Goal: Task Accomplishment & Management: Manage account settings

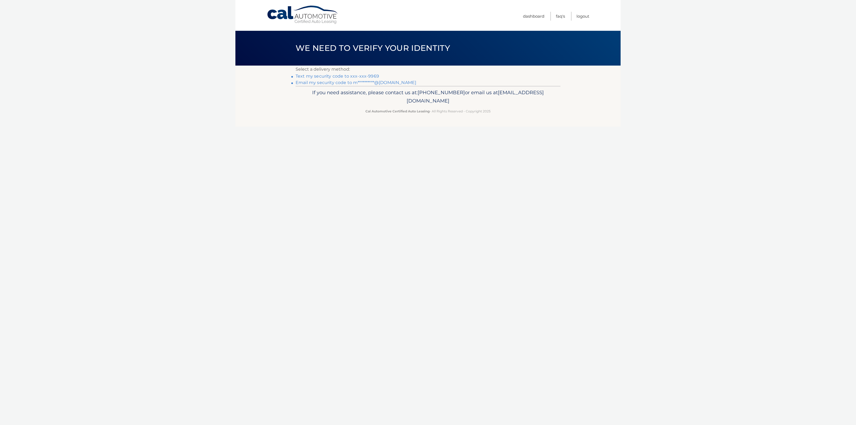
click at [339, 74] on link "Text my security code to xxx-xxx-9969" at bounding box center [336, 76] width 83 height 5
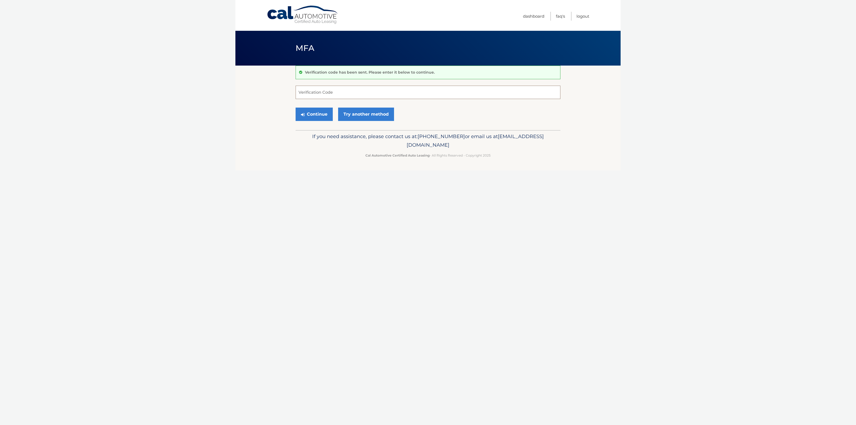
click at [336, 88] on input "Verification Code" at bounding box center [427, 92] width 265 height 13
type input "461420"
click at [295, 107] on button "Continue" at bounding box center [313, 113] width 37 height 13
click at [320, 119] on button "Continue" at bounding box center [313, 113] width 37 height 13
click at [315, 94] on input "Verification Code" at bounding box center [427, 92] width 265 height 13
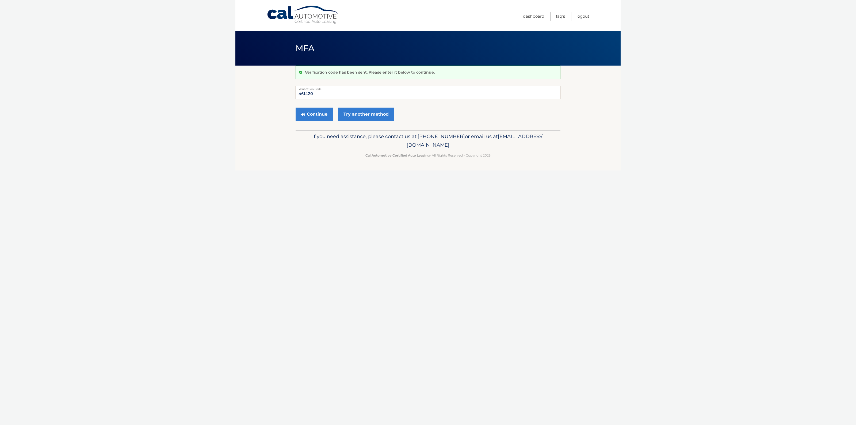
type input "461420"
click at [295, 107] on button "Continue" at bounding box center [313, 113] width 37 height 13
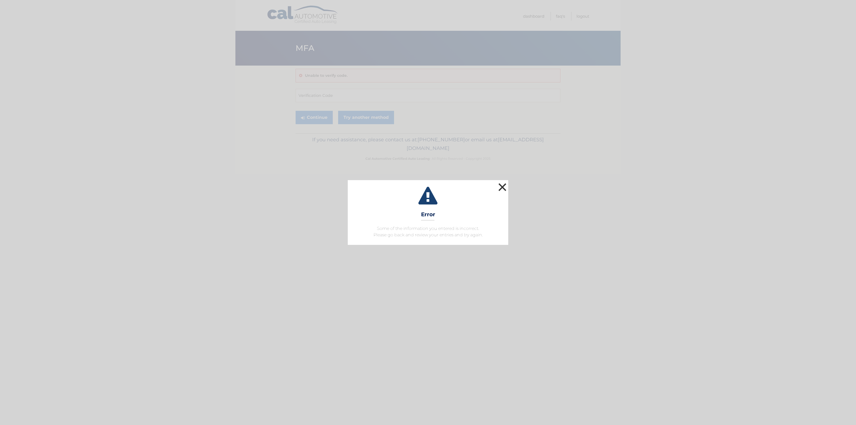
click at [504, 182] on button "×" at bounding box center [502, 187] width 11 height 11
click at [502, 187] on button "×" at bounding box center [502, 187] width 11 height 11
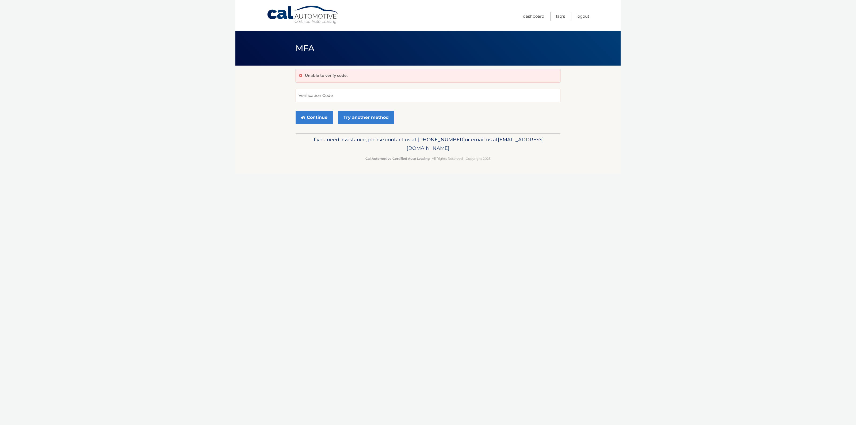
drag, startPoint x: 473, startPoint y: 205, endPoint x: 471, endPoint y: 206, distance: 3.0
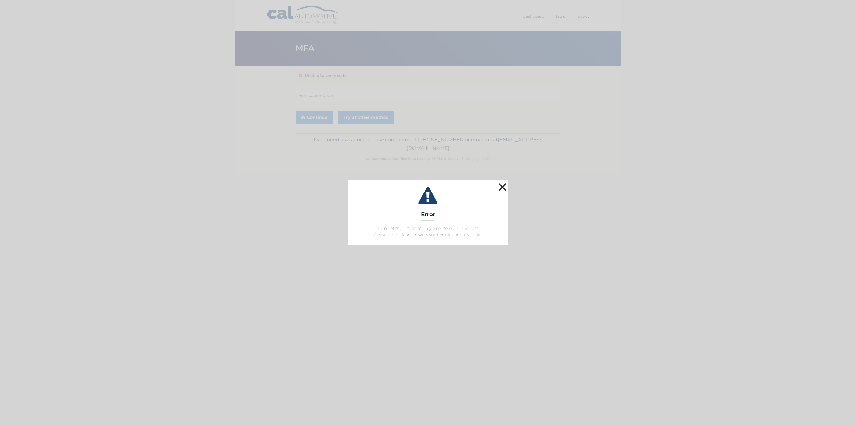
drag, startPoint x: 495, startPoint y: 194, endPoint x: 498, endPoint y: 190, distance: 4.6
click at [495, 193] on icon at bounding box center [427, 196] width 147 height 19
click at [499, 187] on button "×" at bounding box center [502, 187] width 11 height 11
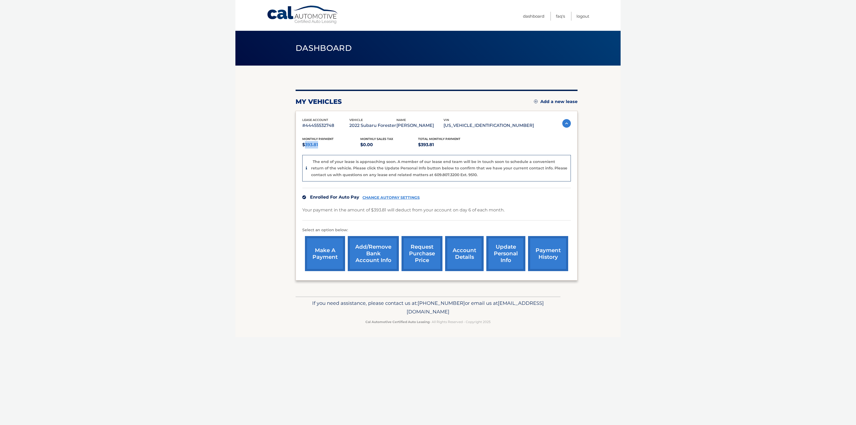
drag, startPoint x: 318, startPoint y: 144, endPoint x: 304, endPoint y: 144, distance: 14.4
click at [304, 144] on p "$393.81" at bounding box center [331, 144] width 58 height 7
copy p "393.81"
click at [263, 178] on section "my vehicles Add a new lease lease account #44455532748 vehicle 2022 Subaru Fore…" at bounding box center [427, 181] width 385 height 231
click at [516, 255] on link "update personal info" at bounding box center [505, 253] width 39 height 35
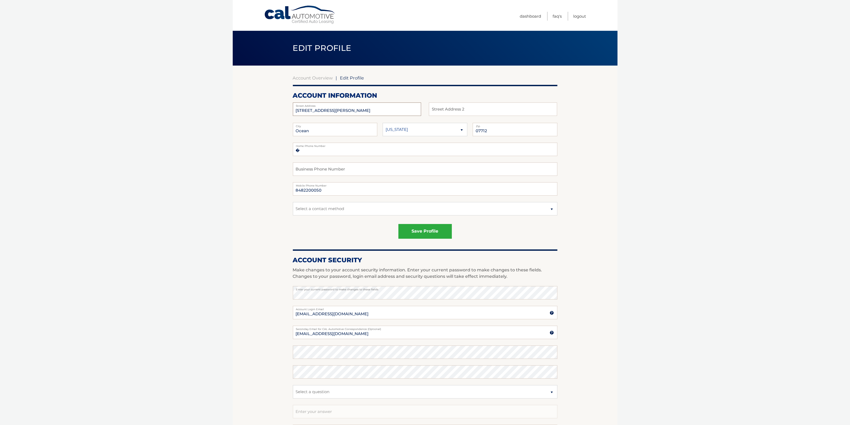
drag, startPoint x: 343, startPoint y: 108, endPoint x: 229, endPoint y: 97, distance: 115.0
click at [229, 97] on body "Cal Automotive Menu Dashboard FAQ's Logout | Zip" at bounding box center [425, 212] width 850 height 425
type input "[STREET_ADDRESS]"
type input "[GEOGRAPHIC_DATA]"
type input "n"
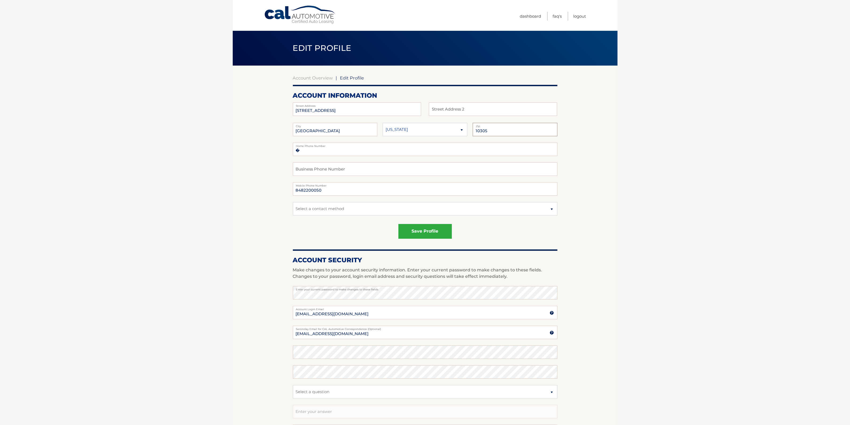
type input "10305"
click at [416, 131] on select "Alaska Alabama Arkansas Arizona California" at bounding box center [425, 129] width 85 height 13
select select "NY"
click at [383, 123] on select "Alaska Alabama Arkansas Arizona California" at bounding box center [425, 129] width 85 height 13
click at [193, 204] on body "Cal Automotive Menu Dashboard FAQ's Logout | Zip" at bounding box center [425, 212] width 850 height 425
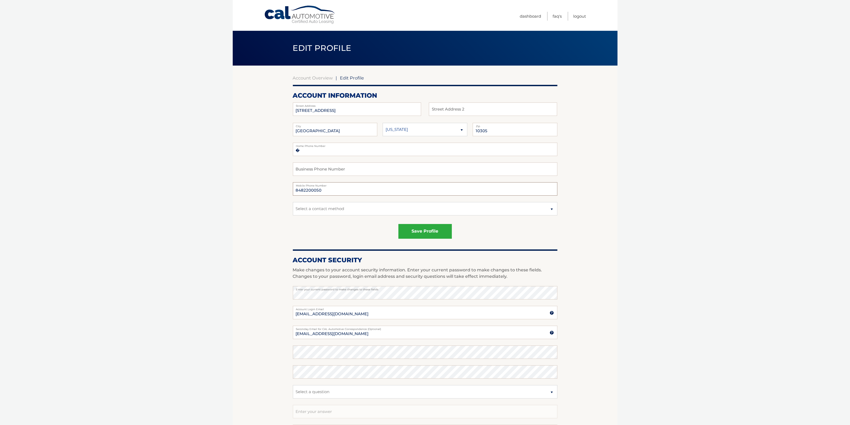
drag, startPoint x: 328, startPoint y: 189, endPoint x: 283, endPoint y: 189, distance: 44.9
click at [283, 189] on section "Account Overview | Edit Profile account information 212 Saint John's Ave Street…" at bounding box center [425, 272] width 385 height 413
type input "7186139969"
click at [283, 233] on section "Account Overview | Edit Profile account information 212 Saint John's Ave Street…" at bounding box center [425, 272] width 385 height 413
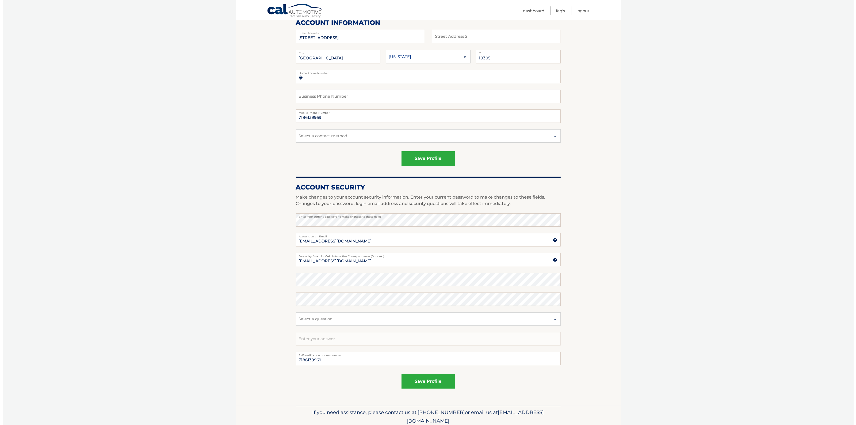
scroll to position [94, 0]
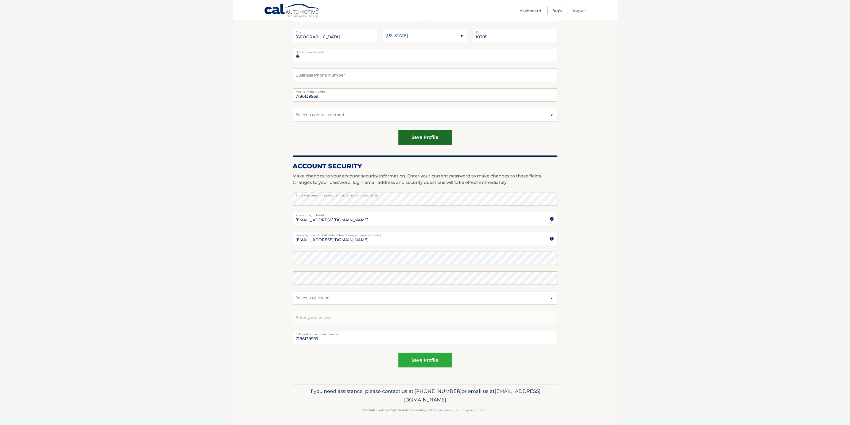
click at [451, 141] on button "save profile" at bounding box center [425, 137] width 53 height 15
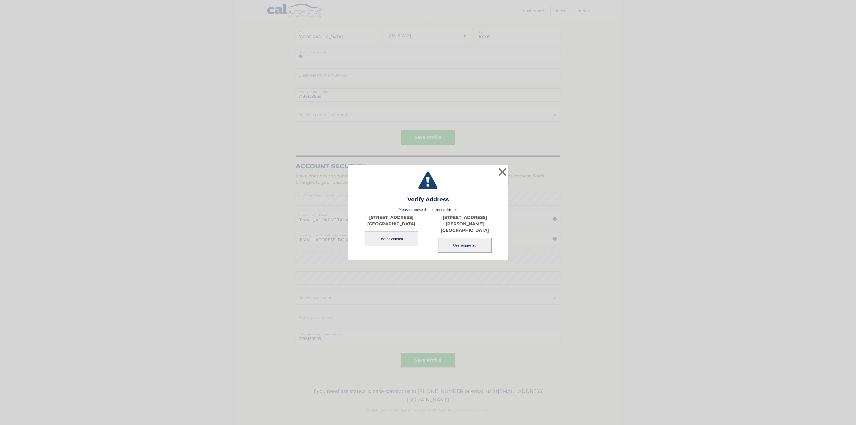
click at [465, 246] on button "Use suggested" at bounding box center [464, 245] width 53 height 15
type input "212 SAINT JOHNS AVE"
type input "STATEN ISLAND"
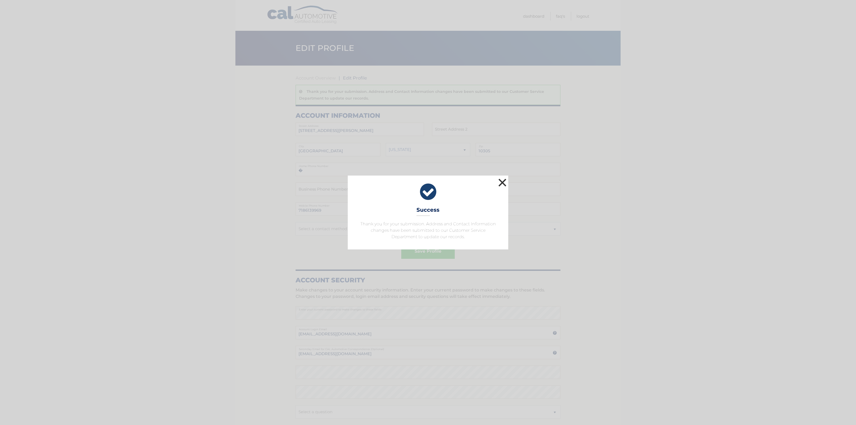
click at [502, 183] on button "×" at bounding box center [502, 182] width 11 height 11
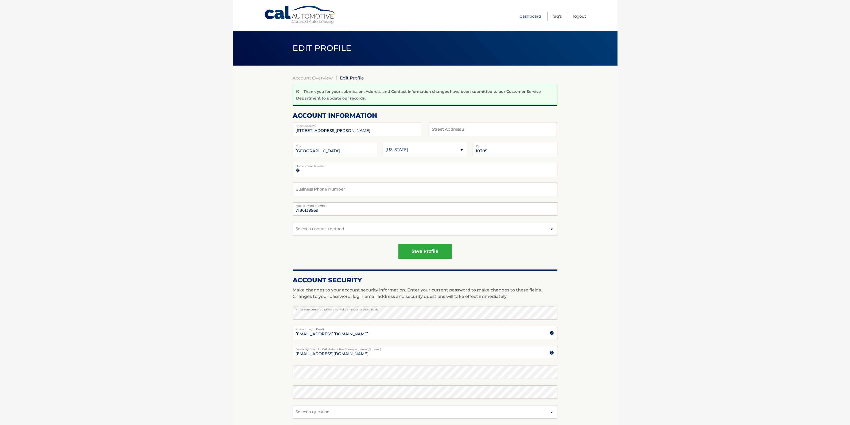
click at [532, 18] on link "Dashboard" at bounding box center [530, 16] width 21 height 9
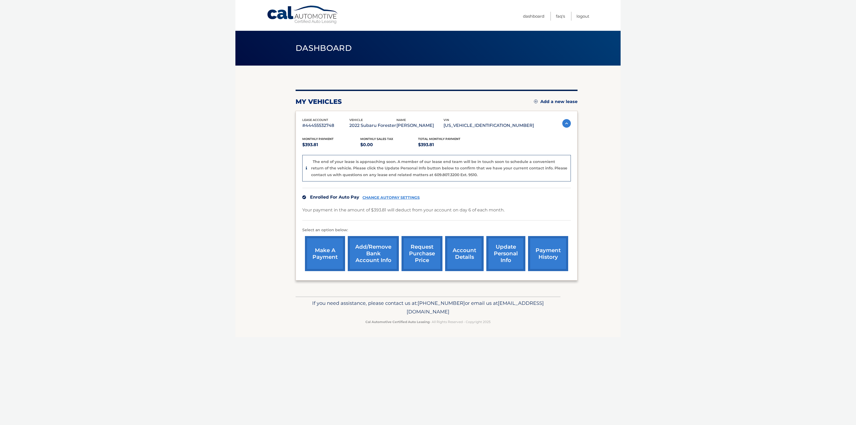
drag, startPoint x: 474, startPoint y: 125, endPoint x: 530, endPoint y: 125, distance: 55.6
click at [530, 125] on p "[US_VEHICLE_IDENTIFICATION_NUMBER]" at bounding box center [488, 125] width 90 height 7
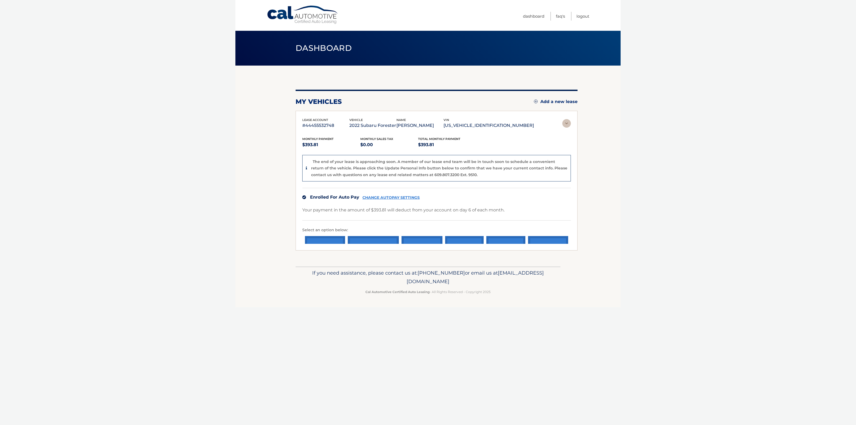
copy p "[US_VEHICLE_IDENTIFICATION_NUMBER]"
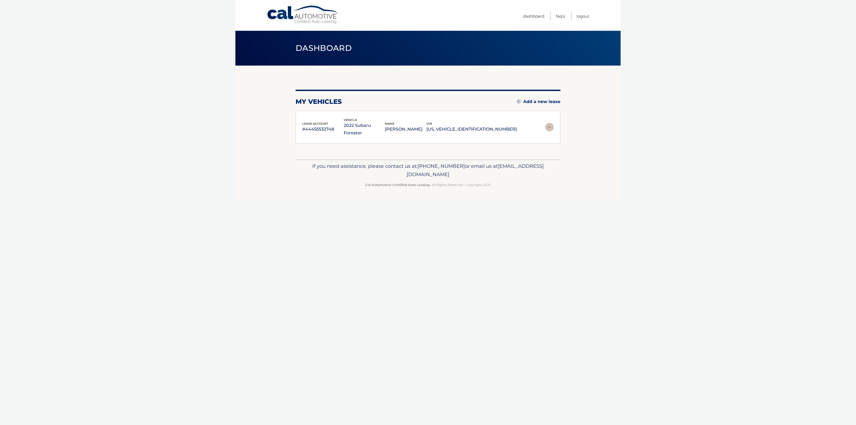
click at [289, 159] on footer "If you need assistance, please contact us at: 609-807-3200 or email us at Custo…" at bounding box center [427, 179] width 385 height 41
click at [539, 15] on link "Dashboard" at bounding box center [533, 16] width 21 height 9
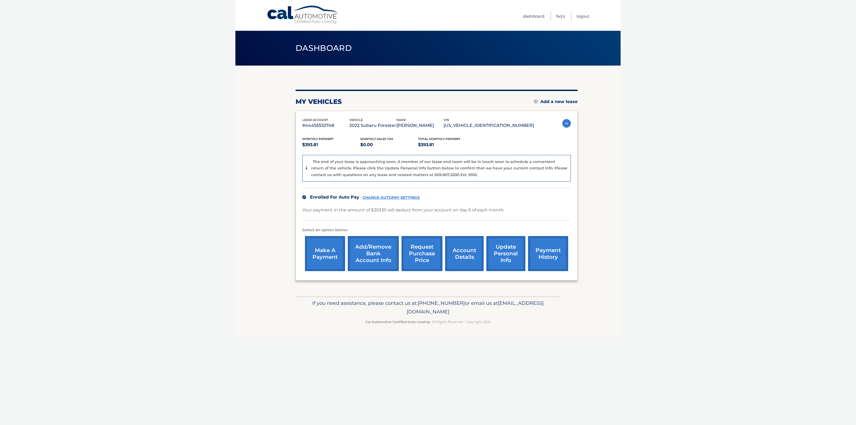
click at [424, 251] on link "request purchase price" at bounding box center [421, 253] width 41 height 35
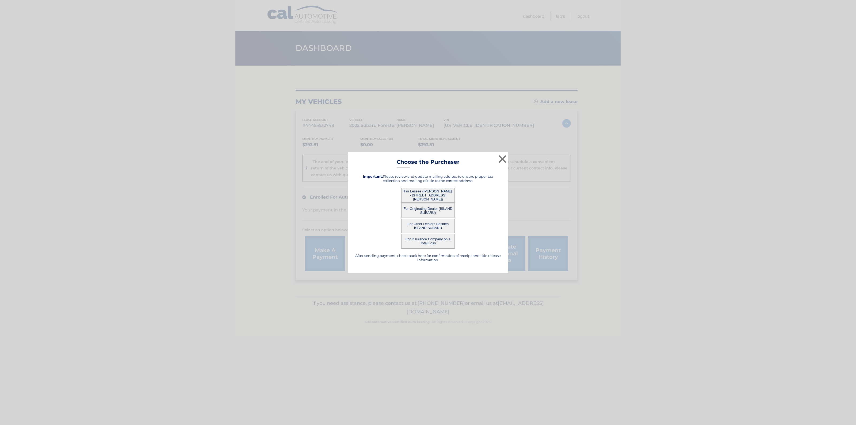
click at [450, 225] on button "For Other Dealers Besides ISLAND SUBARU" at bounding box center [427, 225] width 53 height 15
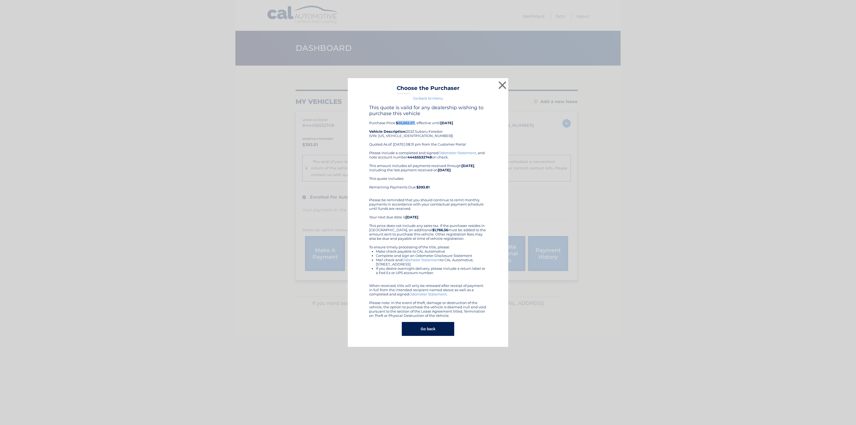
drag, startPoint x: 399, startPoint y: 122, endPoint x: 416, endPoint y: 122, distance: 17.4
click at [416, 122] on div "This quote is valid for any dealership wishing to purchase this vehicle Purchas…" at bounding box center [428, 128] width 118 height 46
copy b "26,662.07"
click at [504, 83] on button "×" at bounding box center [502, 85] width 11 height 11
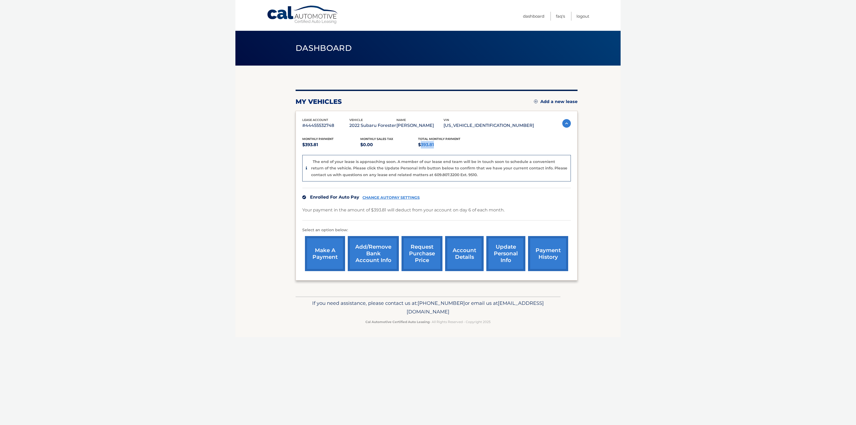
drag, startPoint x: 435, startPoint y: 145, endPoint x: 418, endPoint y: 142, distance: 16.9
click at [418, 142] on p "$393.81" at bounding box center [447, 144] width 58 height 7
copy p "393.81"
